Goal: Transaction & Acquisition: Subscribe to service/newsletter

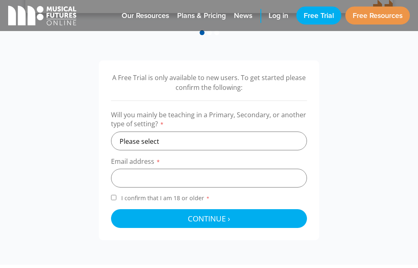
scroll to position [240, 0]
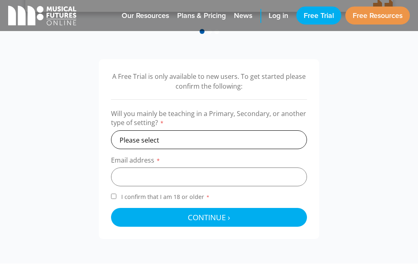
click at [163, 134] on select "Please select Primary Secondary Other" at bounding box center [209, 139] width 196 height 19
select select "secondary"
click at [111, 130] on select "Please select Primary Secondary Other" at bounding box center [209, 139] width 196 height 19
click at [147, 180] on input "email" at bounding box center [209, 177] width 196 height 19
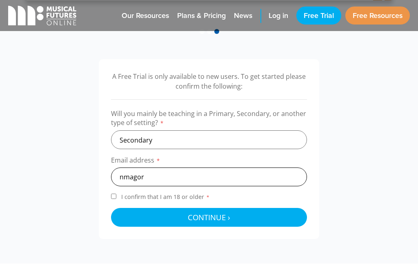
drag, startPoint x: 154, startPoint y: 178, endPoint x: 96, endPoint y: 176, distance: 57.2
click at [96, 176] on div "A Free Trial is only available to new users. To get started please confirm the …" at bounding box center [209, 149] width 418 height 180
paste input "Nick.Magor@mysnhs.net"
type input "Nick.Magor@mysnhs.net"
click at [112, 195] on input "I confirm that I am 18 or older *" at bounding box center [113, 196] width 5 height 5
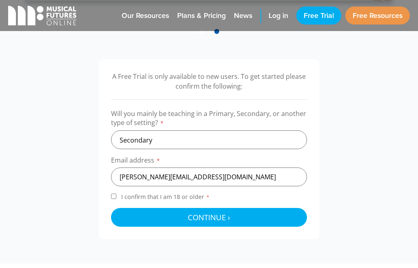
checkbox input "true"
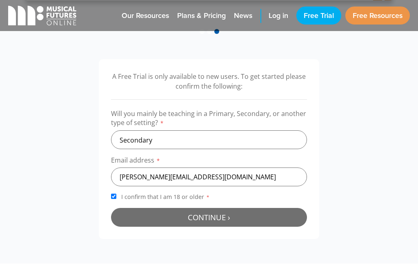
click at [147, 219] on button "Continue › Checking your details..." at bounding box center [209, 217] width 196 height 19
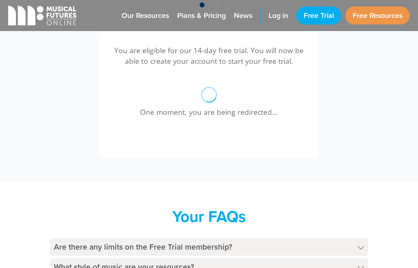
scroll to position [267, 0]
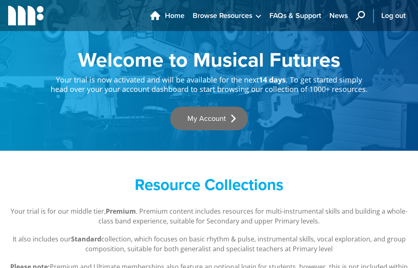
click at [223, 121] on link "My Account" at bounding box center [209, 119] width 78 height 24
